Goal: Task Accomplishment & Management: Manage account settings

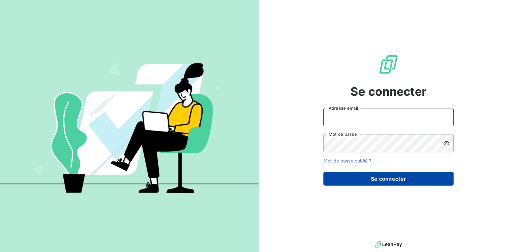
type input "compta@gds974.re"
click at [369, 179] on button "Se connecter" at bounding box center [388, 179] width 130 height 14
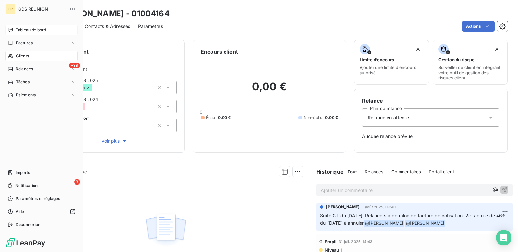
click at [19, 29] on span "Tableau de bord" at bounding box center [31, 30] width 30 height 6
